Goal: Use online tool/utility: Utilize a website feature to perform a specific function

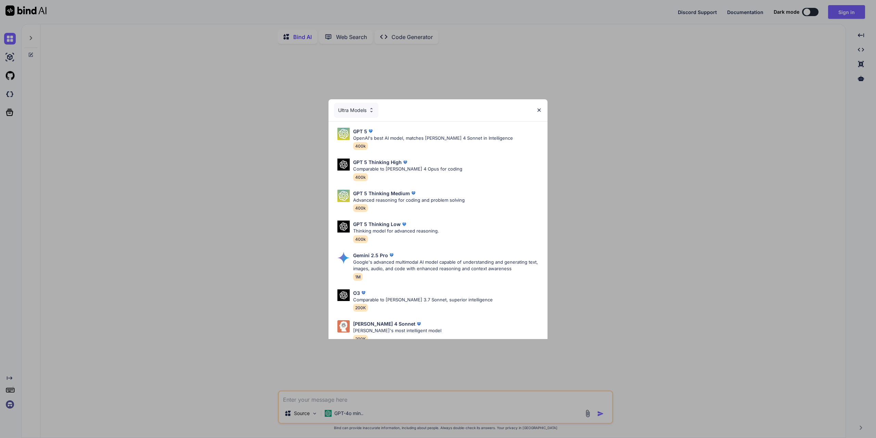
click at [539, 106] on div "Ultra Models" at bounding box center [438, 110] width 219 height 22
click at [540, 111] on img at bounding box center [539, 110] width 6 height 6
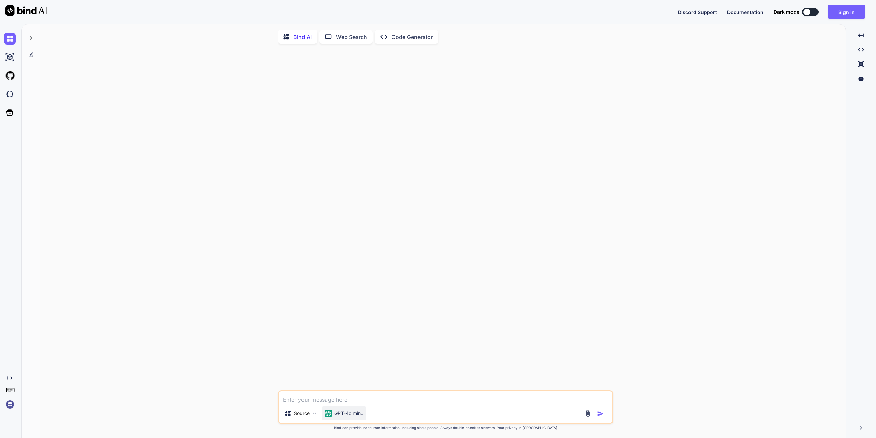
click at [344, 414] on p "GPT-4o min.." at bounding box center [348, 413] width 29 height 7
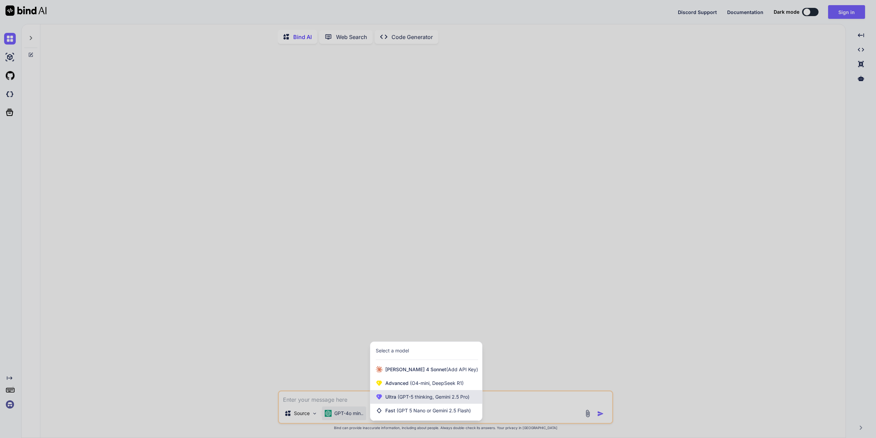
click at [460, 400] on span "Ultra (GPT-5 thinking, Gemini 2.5 Pro)" at bounding box center [427, 396] width 84 height 7
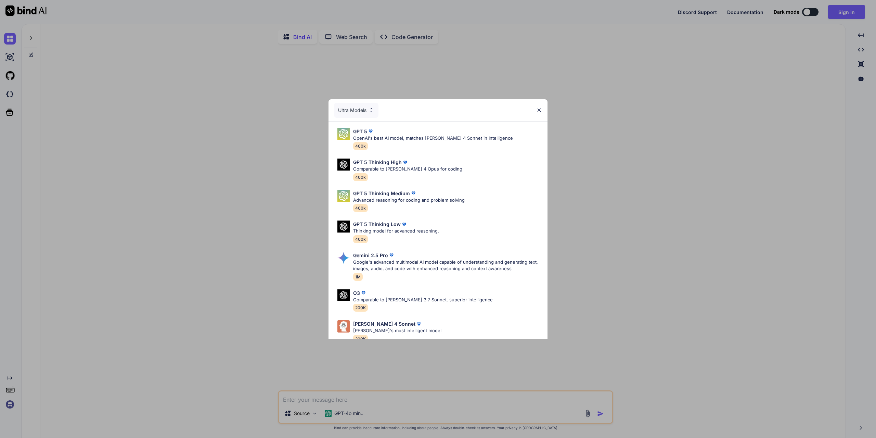
click at [401, 400] on div "Ultra Models GPT 5 OpenAI's best AI model, matches [PERSON_NAME] 4 Sonnet in In…" at bounding box center [438, 219] width 876 height 438
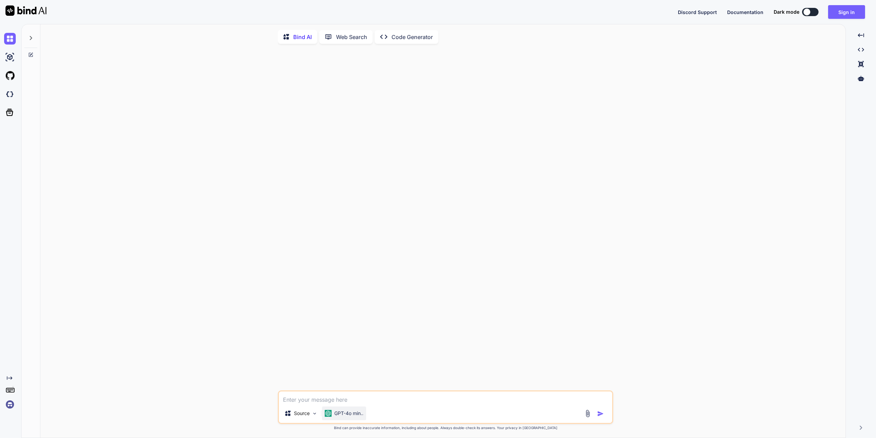
click at [341, 414] on p "GPT-4o min.." at bounding box center [348, 413] width 29 height 7
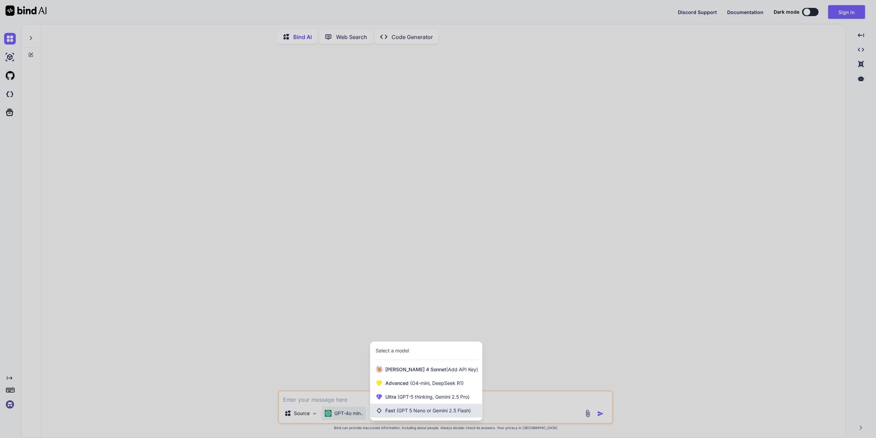
click at [409, 409] on span "(GPT 5 Nano or Gemini 2.5 Flash)" at bounding box center [434, 410] width 74 height 6
type textarea "x"
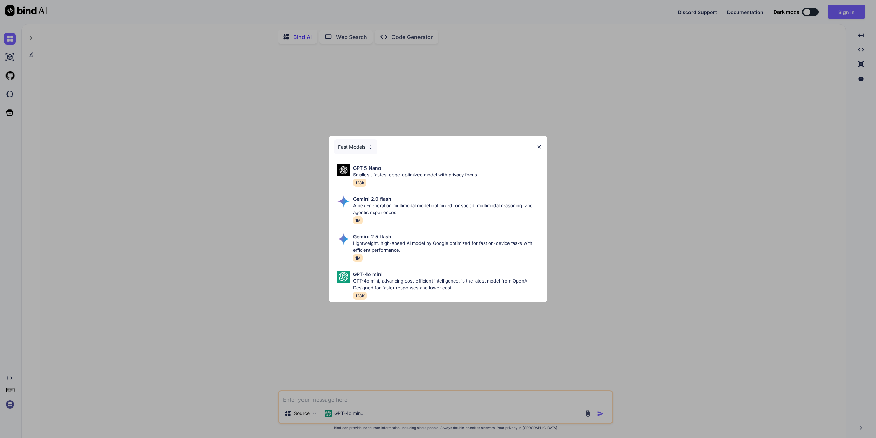
click at [633, 135] on div "Fast Models GPT 5 Nano Smallest, fastest edge-optimized model with privacy focu…" at bounding box center [438, 219] width 876 height 438
